Goal: Task Accomplishment & Management: Manage account settings

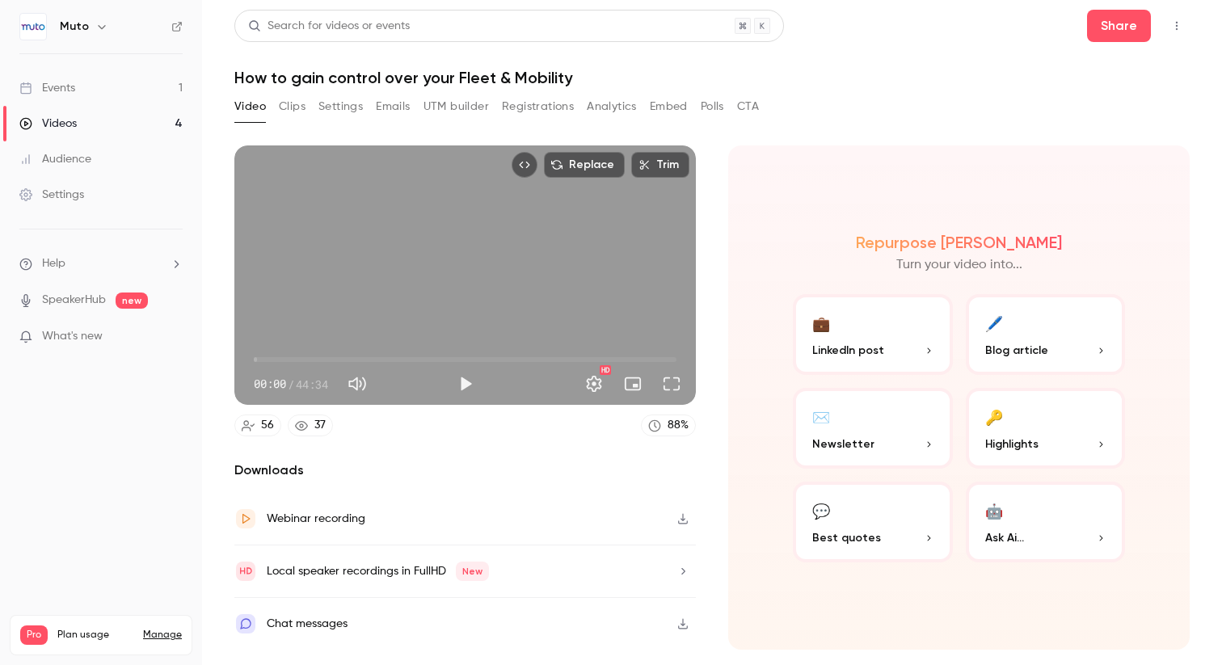
click at [74, 82] on div "Events" at bounding box center [47, 88] width 56 height 16
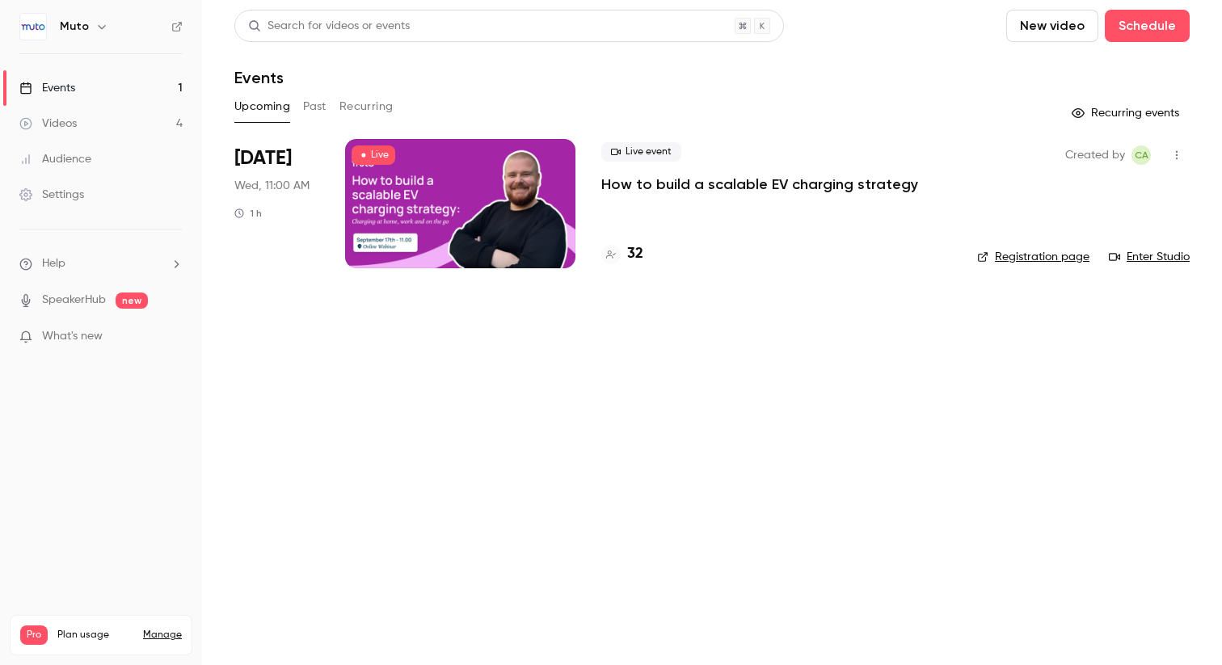
click at [638, 256] on h4 "32" at bounding box center [635, 254] width 16 height 22
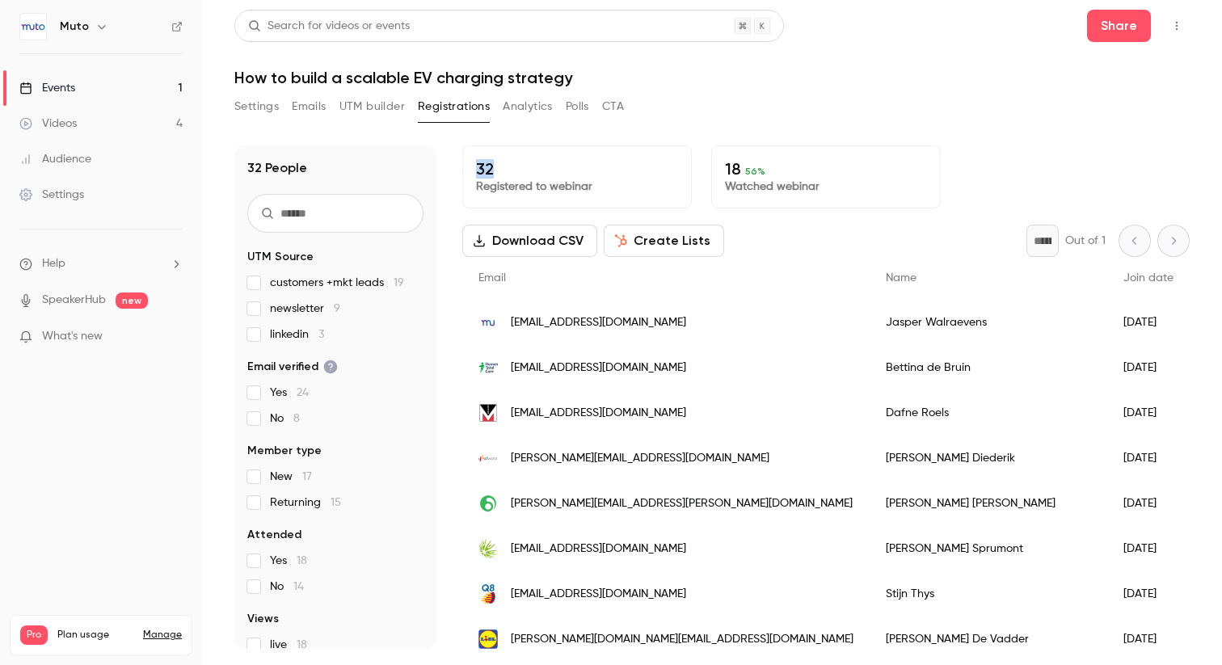
drag, startPoint x: 494, startPoint y: 165, endPoint x: 472, endPoint y: 165, distance: 21.8
click at [472, 165] on div "32 Registered to webinar" at bounding box center [577, 177] width 230 height 63
drag, startPoint x: 769, startPoint y: 169, endPoint x: 741, endPoint y: 169, distance: 28.3
click at [741, 169] on p "18 56 %" at bounding box center [826, 168] width 202 height 19
copy p "56 %"
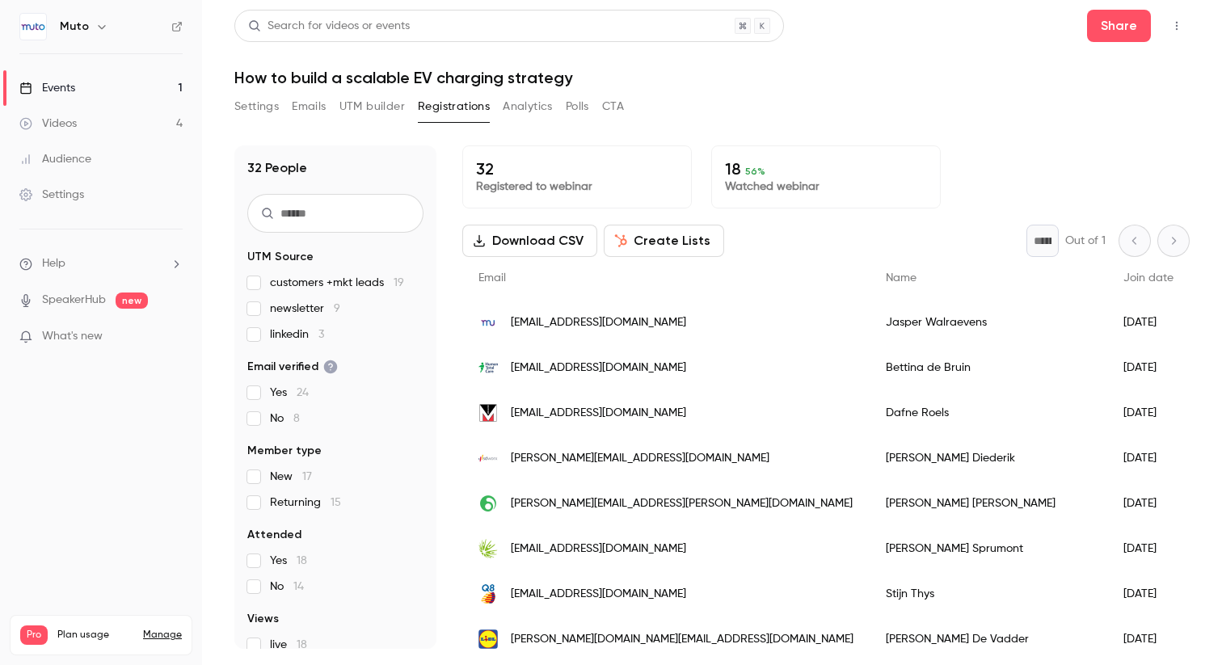
click at [350, 213] on input "text" at bounding box center [335, 213] width 176 height 39
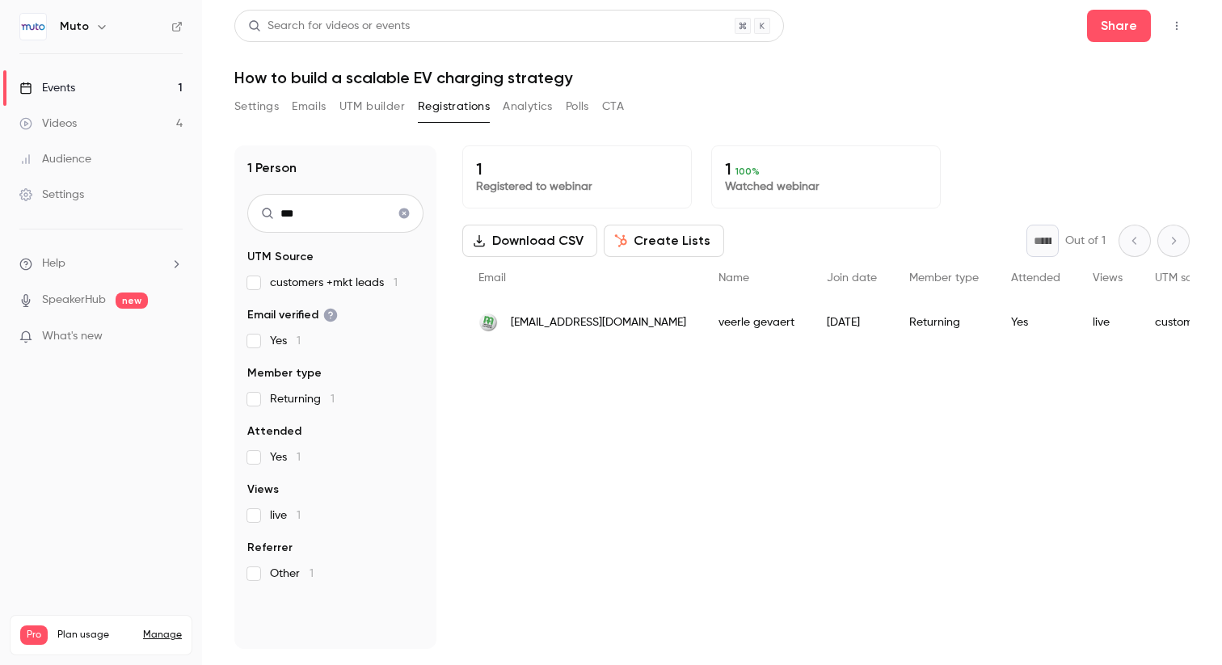
click at [320, 217] on input "***" at bounding box center [335, 213] width 176 height 39
type input "*******"
click at [248, 114] on button "Settings" at bounding box center [256, 107] width 44 height 26
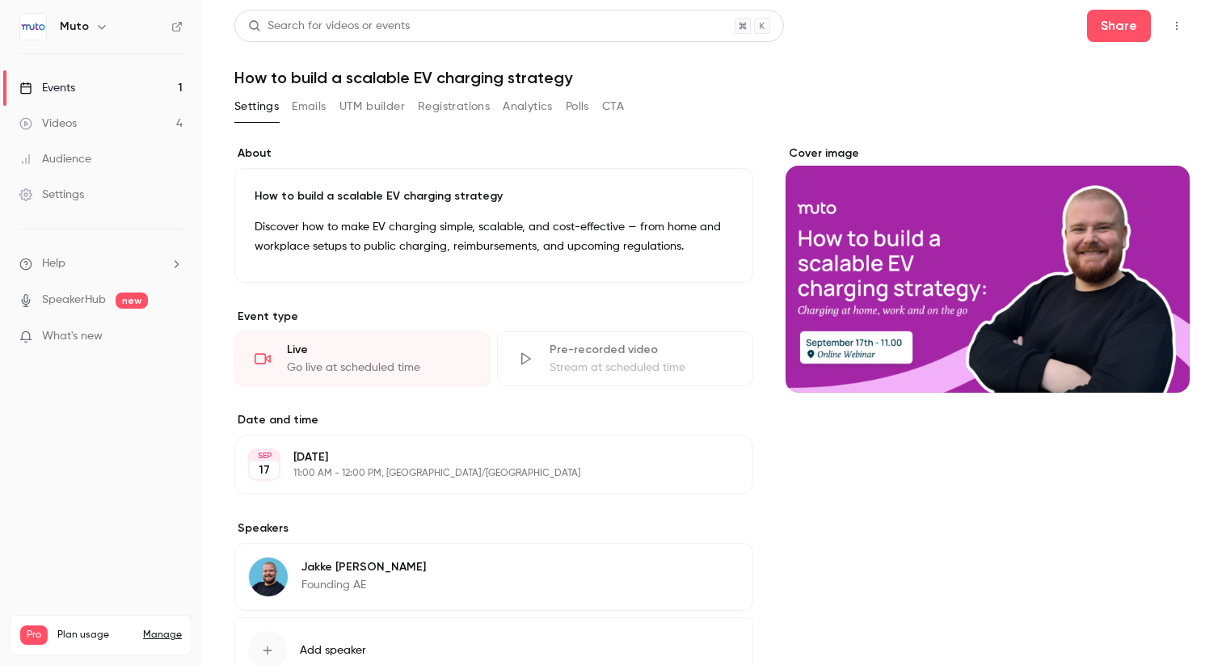
click at [70, 129] on div "Videos" at bounding box center [47, 124] width 57 height 16
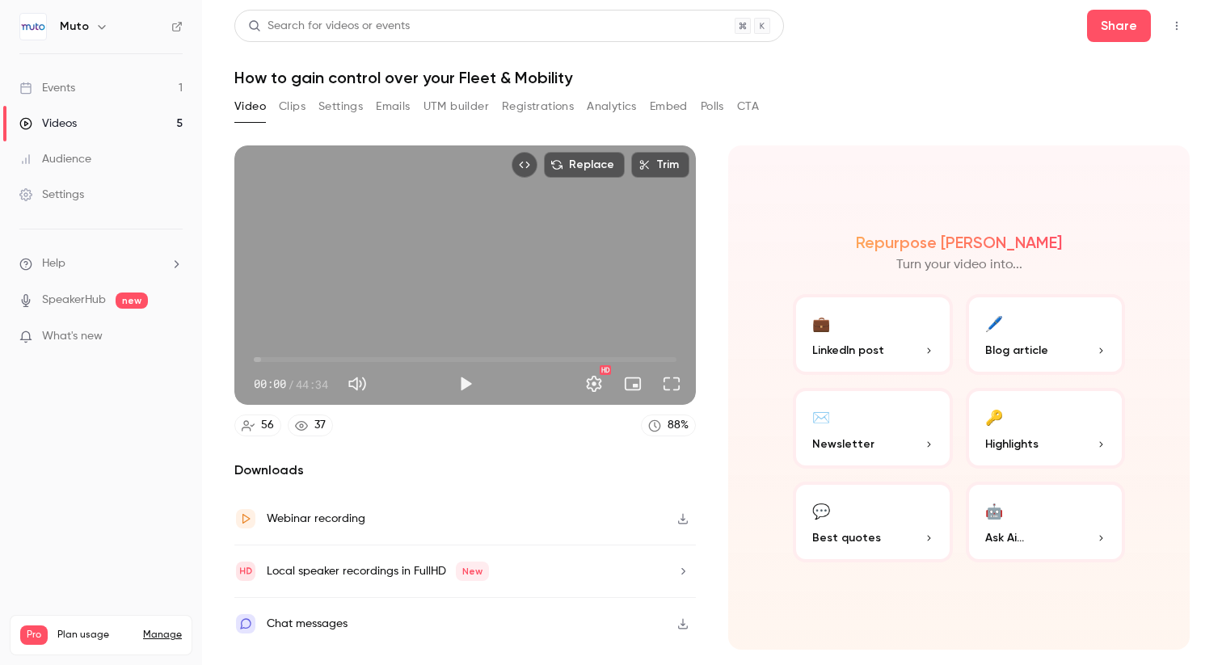
click at [297, 102] on button "Clips" at bounding box center [292, 107] width 27 height 26
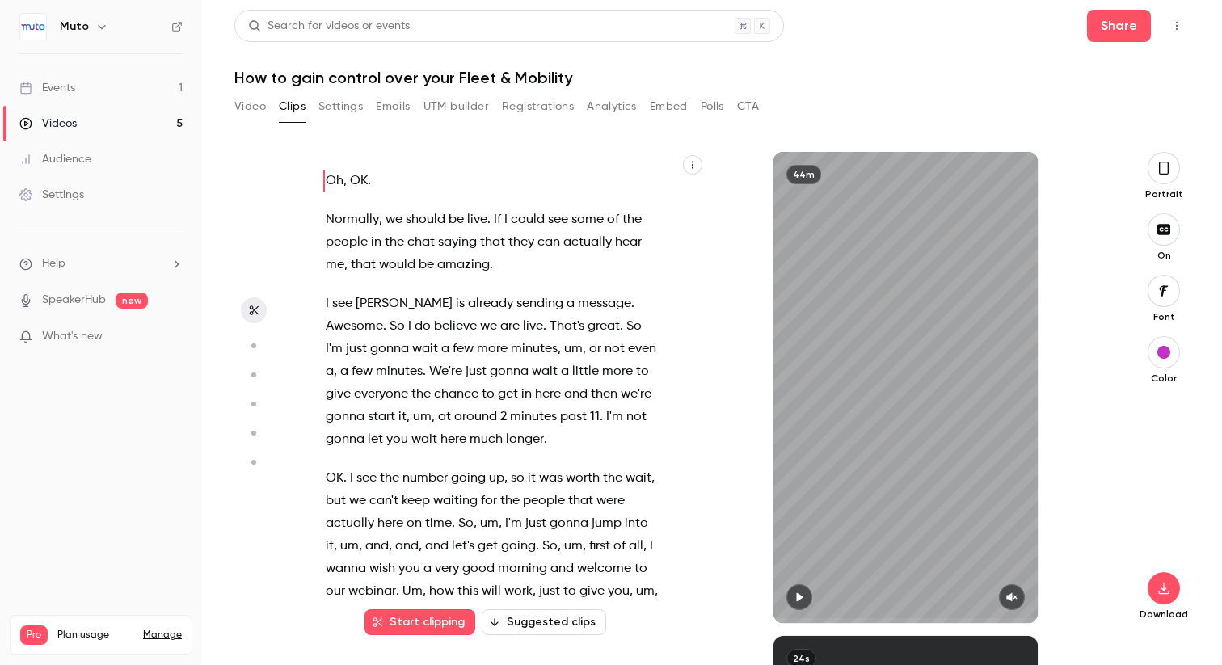
click at [86, 81] on link "Events 1" at bounding box center [101, 88] width 202 height 36
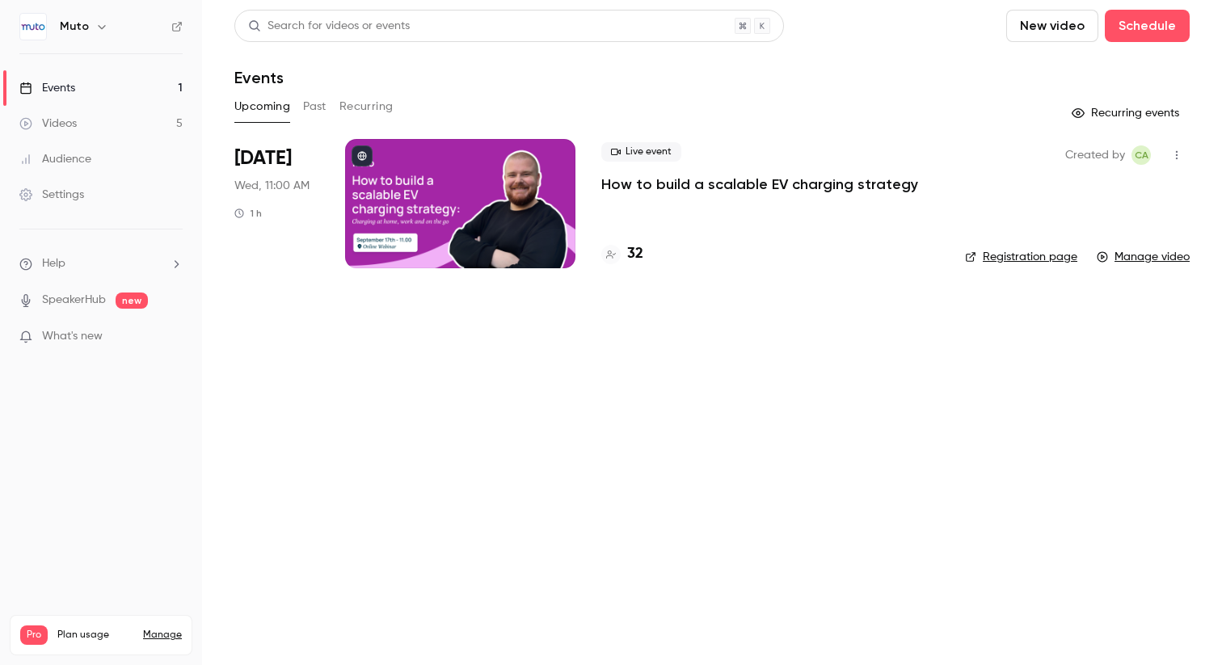
click at [631, 189] on p "How to build a scalable EV charging strategy" at bounding box center [760, 184] width 317 height 19
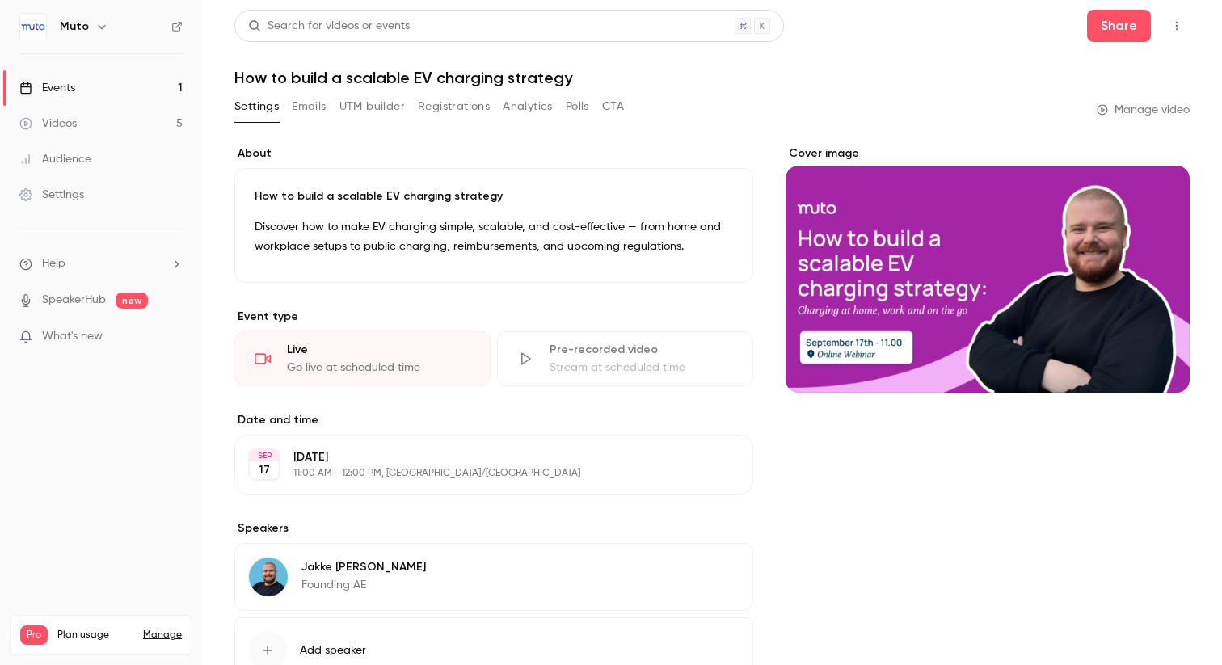
click at [377, 103] on button "UTM builder" at bounding box center [372, 107] width 65 height 26
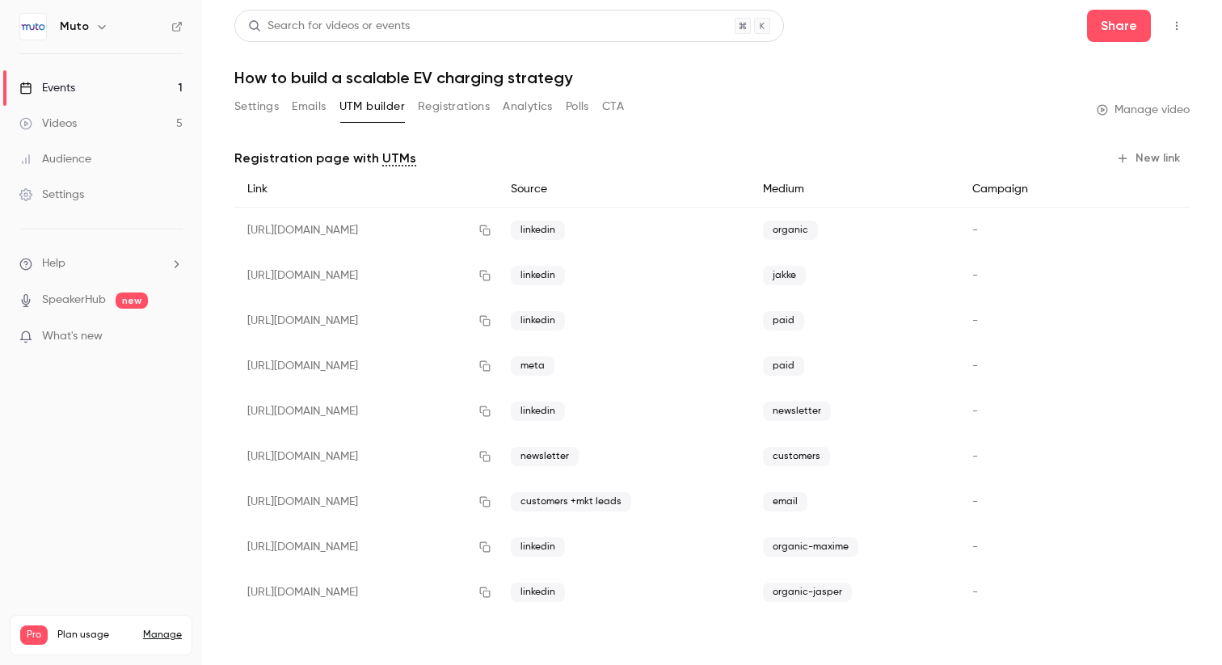
click at [300, 98] on button "Emails" at bounding box center [309, 107] width 34 height 26
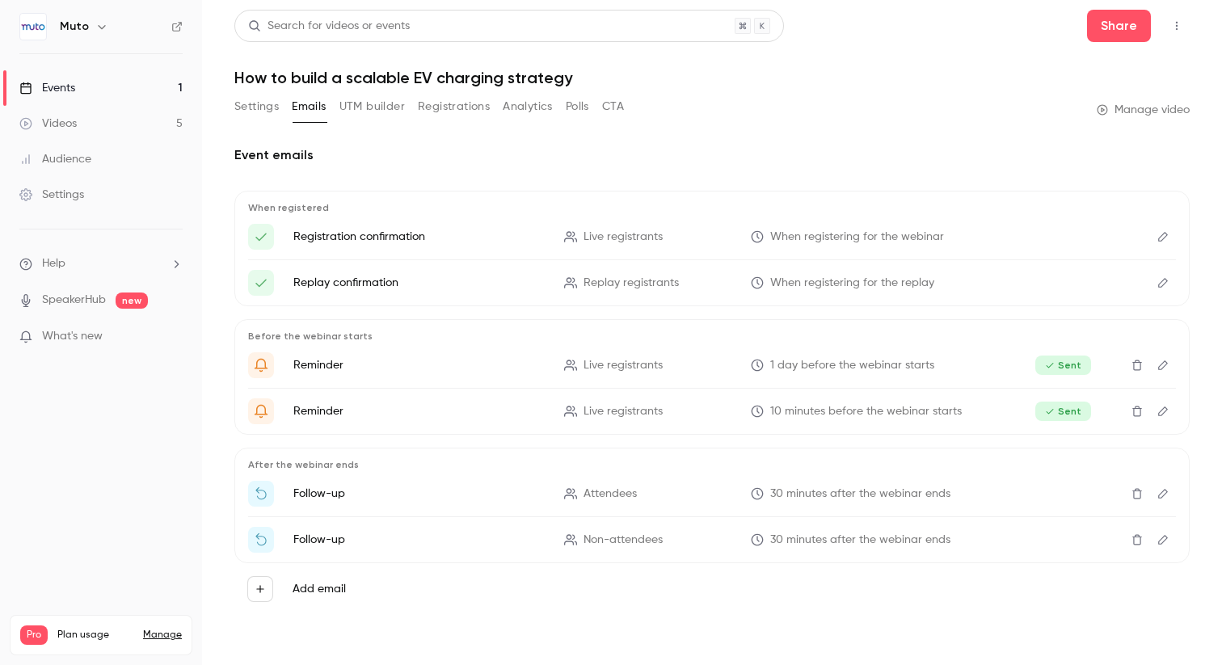
click at [382, 107] on button "UTM builder" at bounding box center [372, 107] width 65 height 26
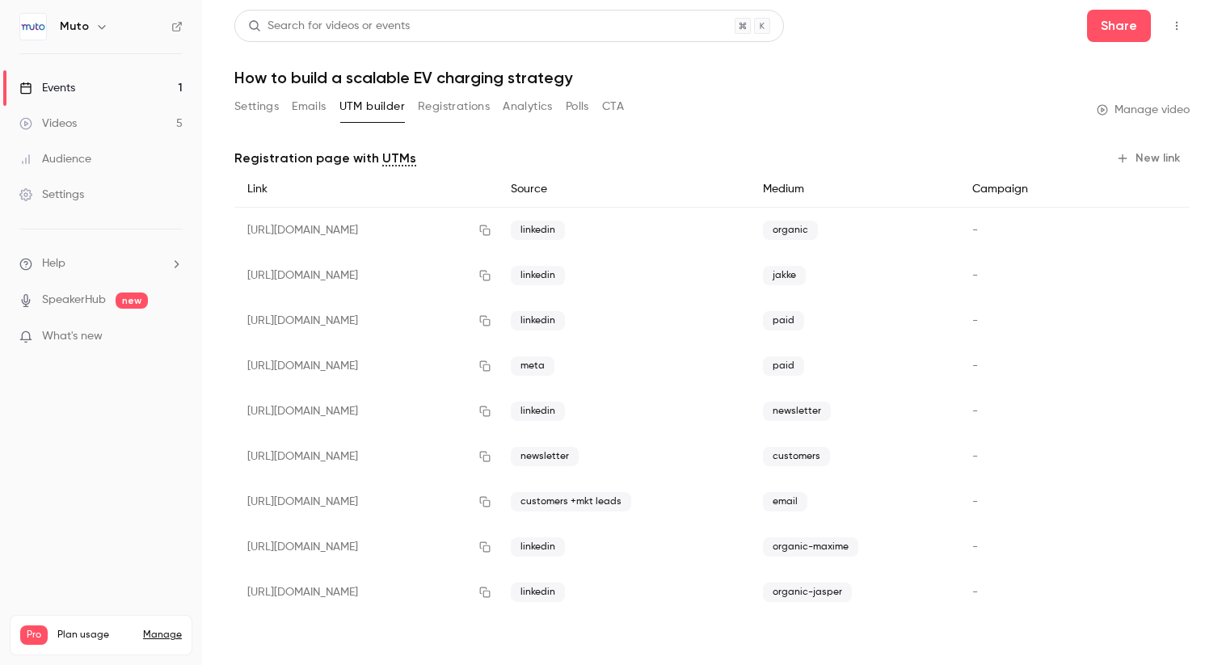
click at [473, 107] on button "Registrations" at bounding box center [454, 107] width 72 height 26
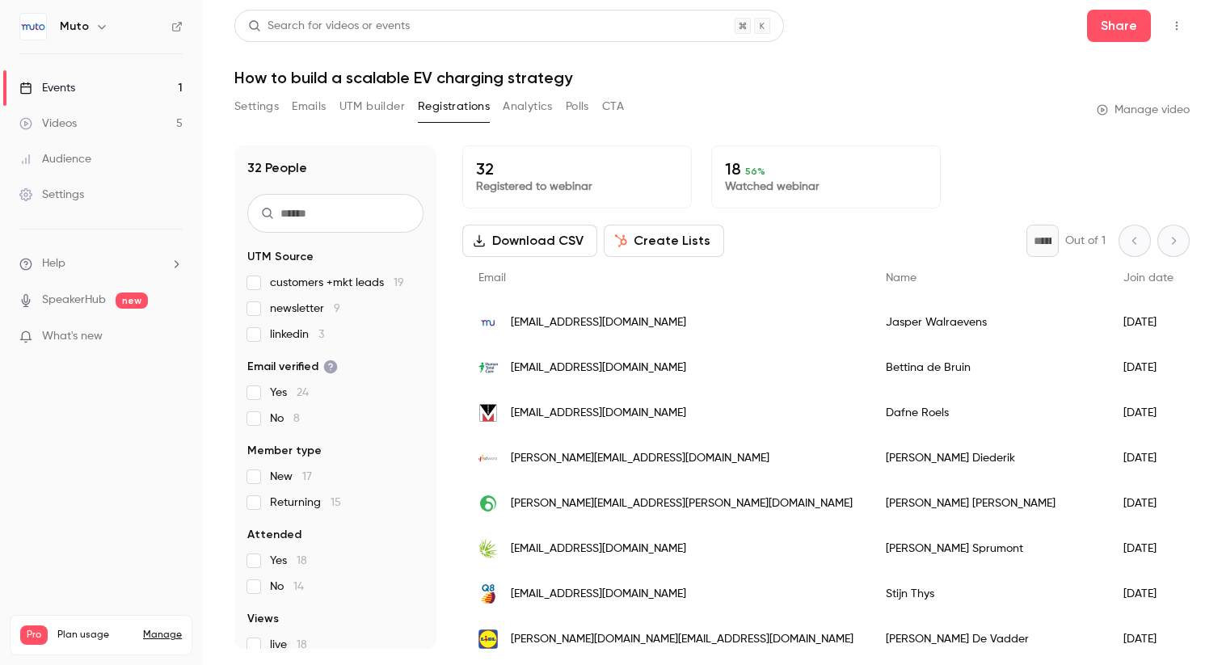
click at [821, 154] on div "18 56 % Watched webinar" at bounding box center [826, 177] width 230 height 63
click at [758, 197] on div "18 56 % Watched webinar" at bounding box center [826, 177] width 230 height 63
click at [541, 105] on button "Analytics" at bounding box center [528, 107] width 50 height 26
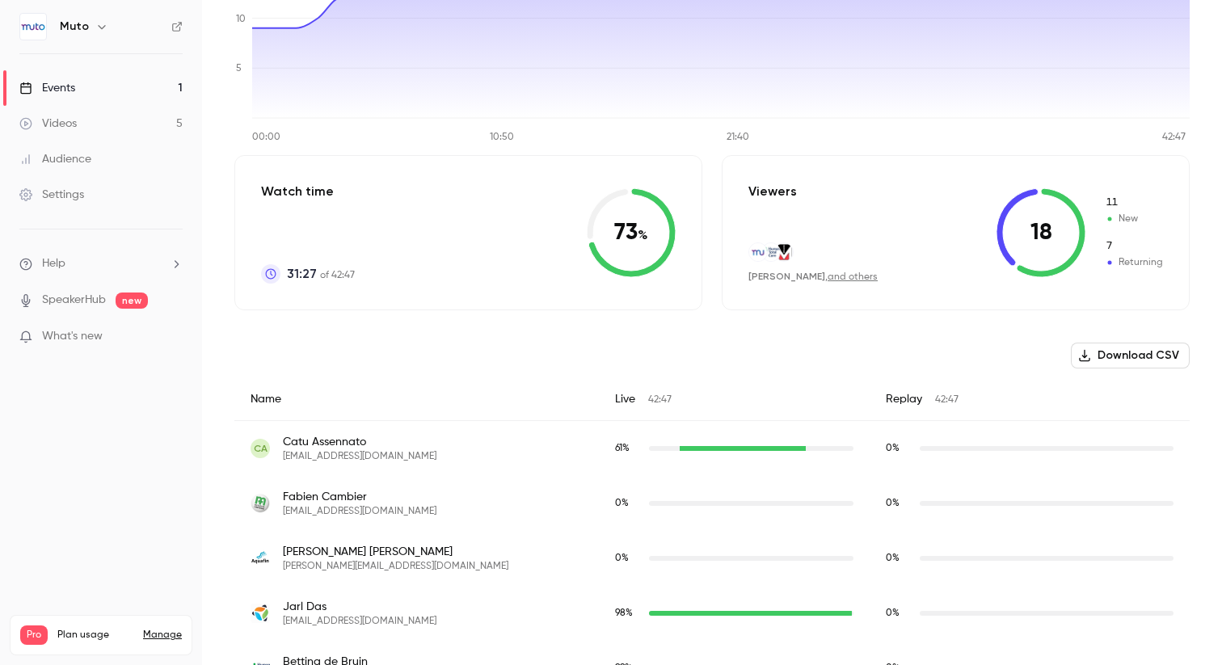
scroll to position [251, 0]
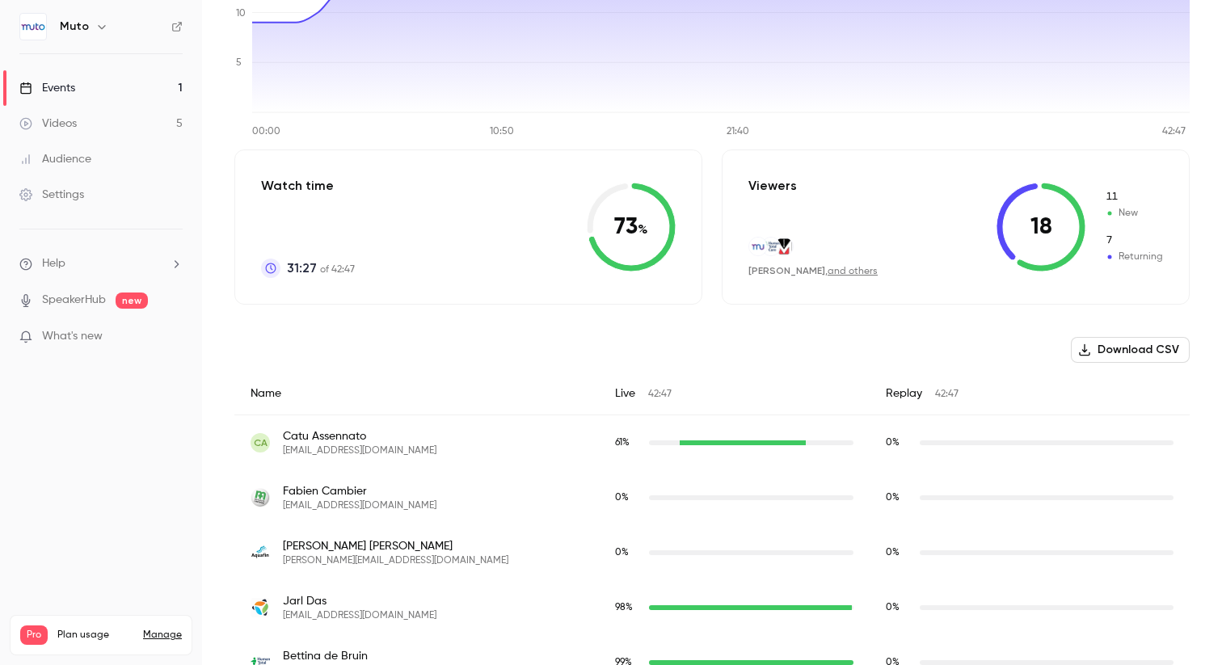
click at [1084, 222] on icon at bounding box center [1051, 227] width 69 height 89
click at [851, 267] on link "and others" at bounding box center [853, 272] width 50 height 10
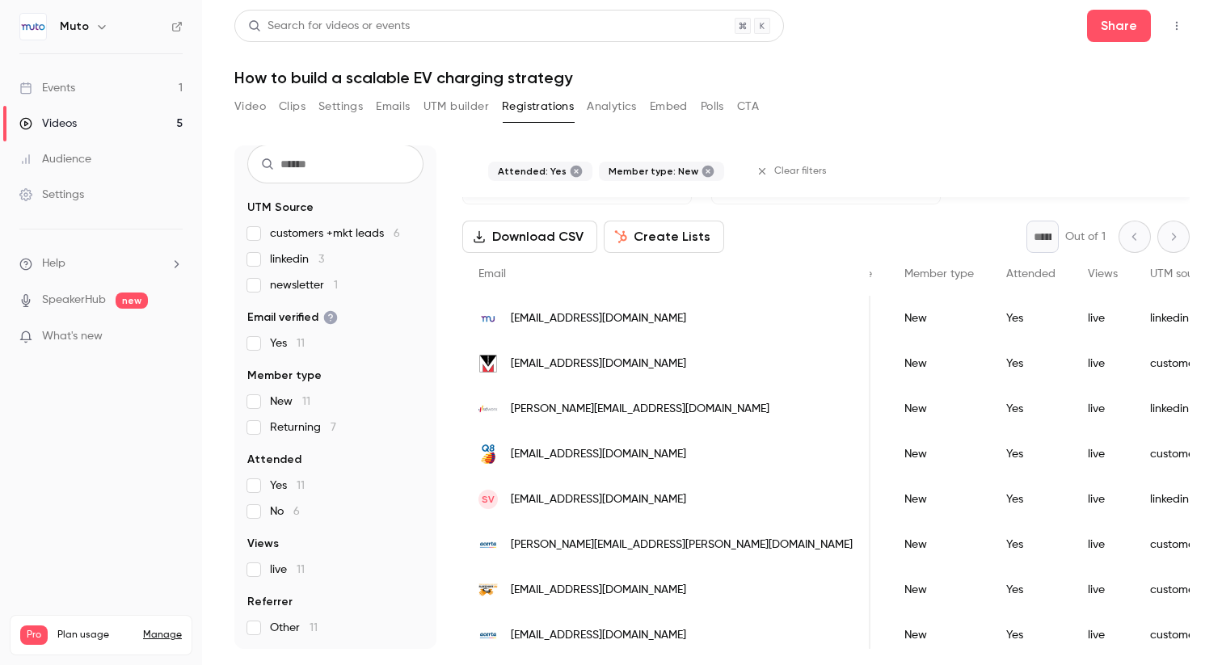
scroll to position [201, 0]
